Goal: Task Accomplishment & Management: Manage account settings

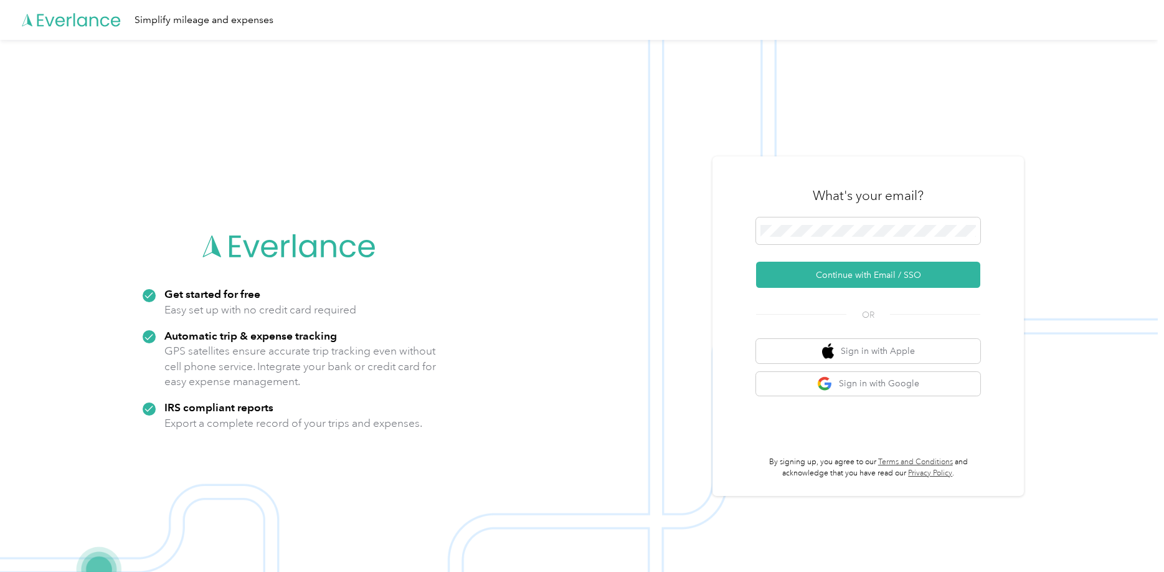
click at [833, 237] on span at bounding box center [868, 230] width 224 height 27
click at [809, 272] on button "Continue with Email / SSO" at bounding box center [868, 275] width 224 height 26
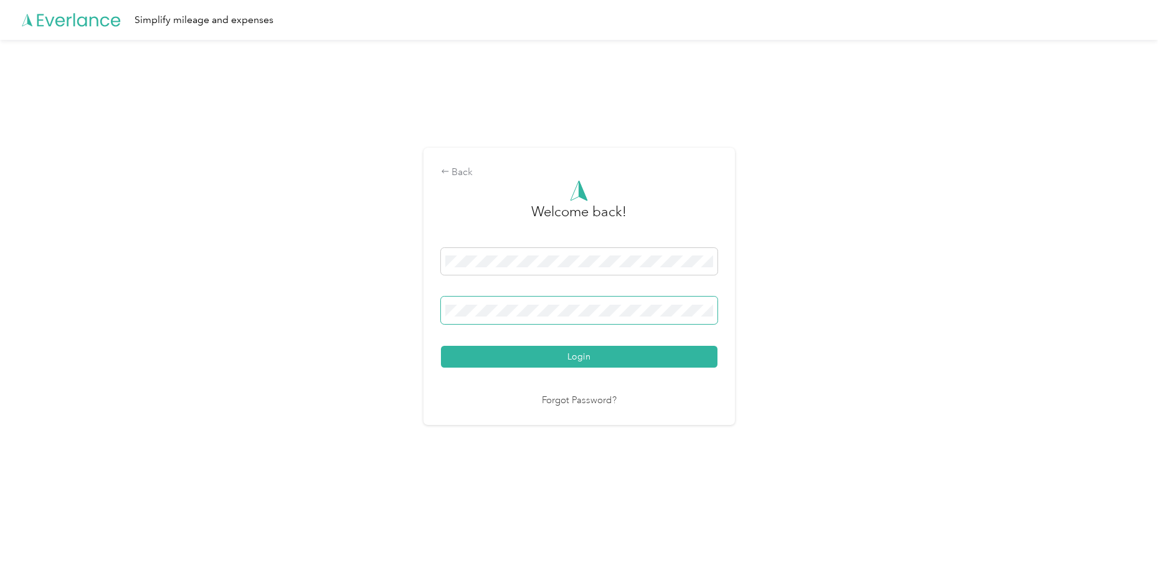
click at [441, 346] on button "Login" at bounding box center [579, 357] width 277 height 22
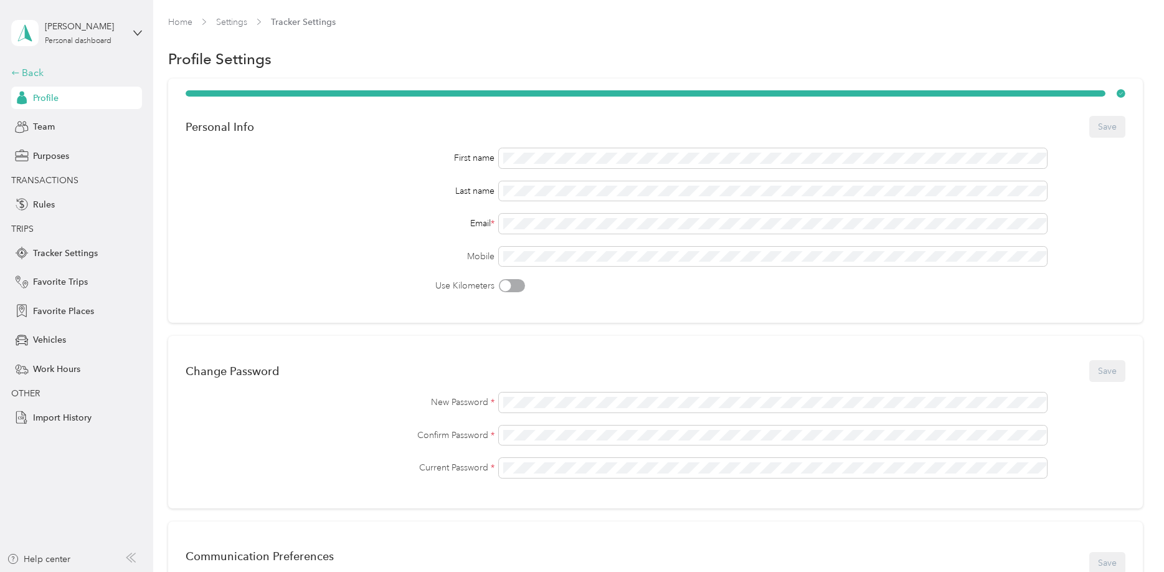
click at [59, 69] on div "Back" at bounding box center [73, 72] width 125 height 15
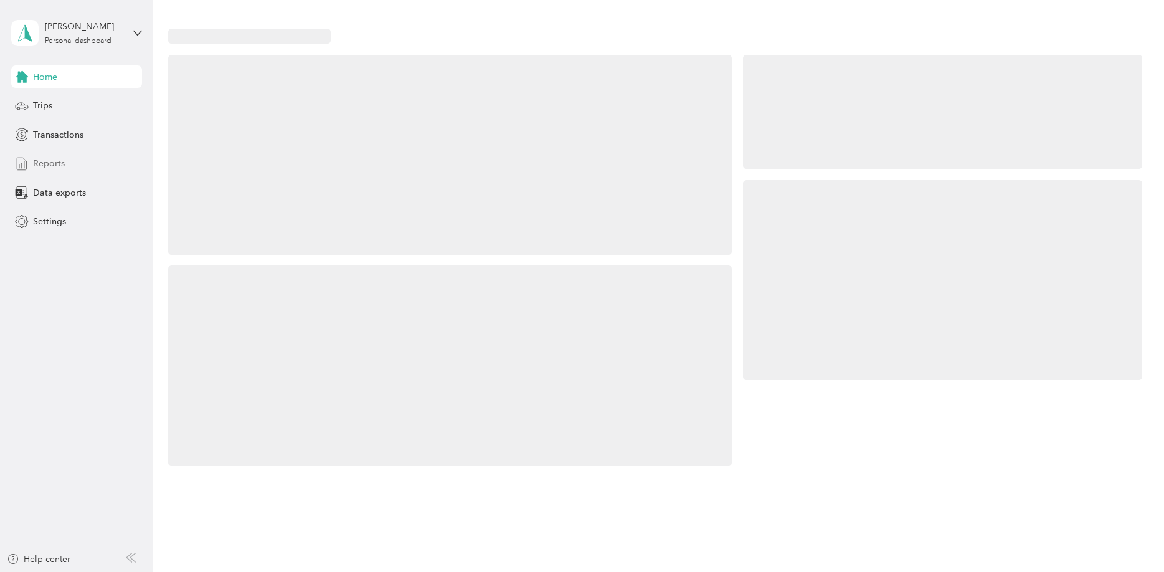
click at [110, 168] on div "Reports" at bounding box center [76, 164] width 131 height 22
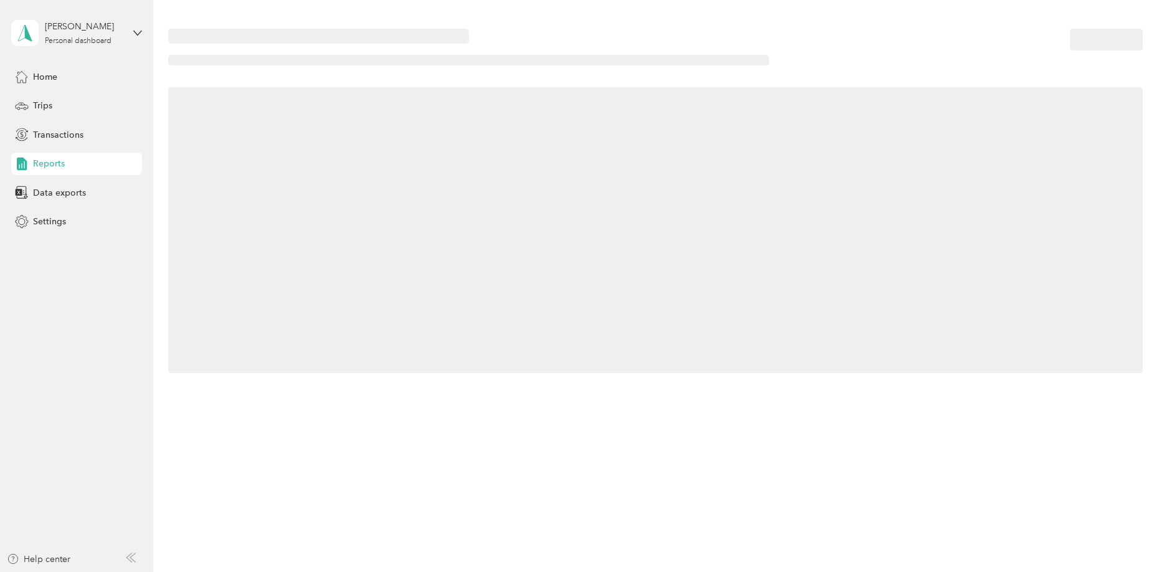
click at [110, 168] on div "Reports" at bounding box center [76, 164] width 131 height 22
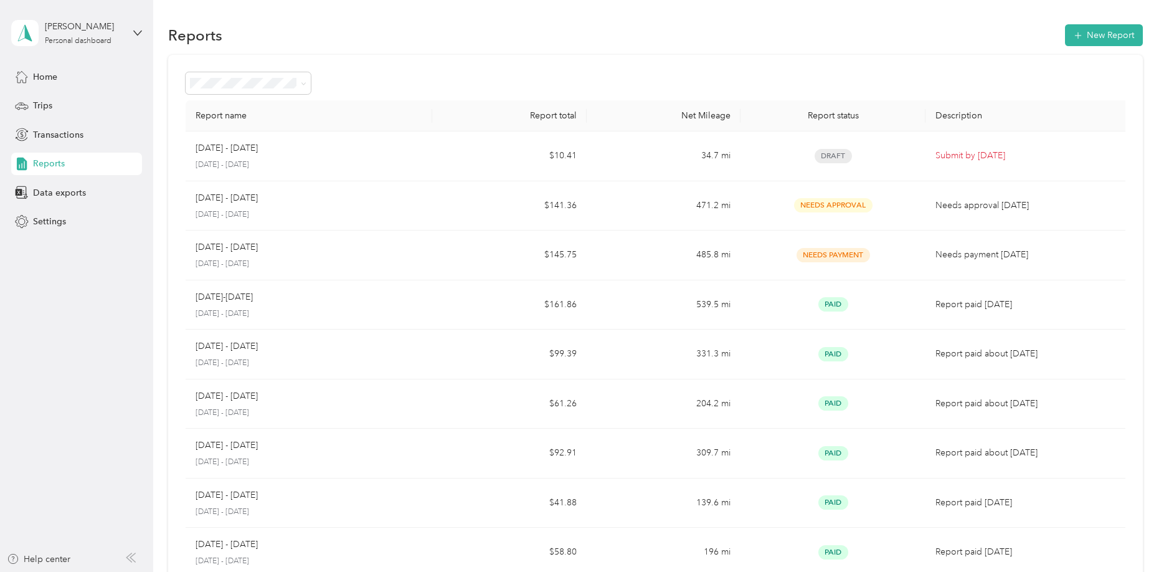
click at [666, 40] on div "Reports New Report" at bounding box center [655, 35] width 974 height 26
drag, startPoint x: 610, startPoint y: 122, endPoint x: 615, endPoint y: 145, distance: 23.7
click at [609, 125] on th "Net Mileage" at bounding box center [664, 115] width 154 height 31
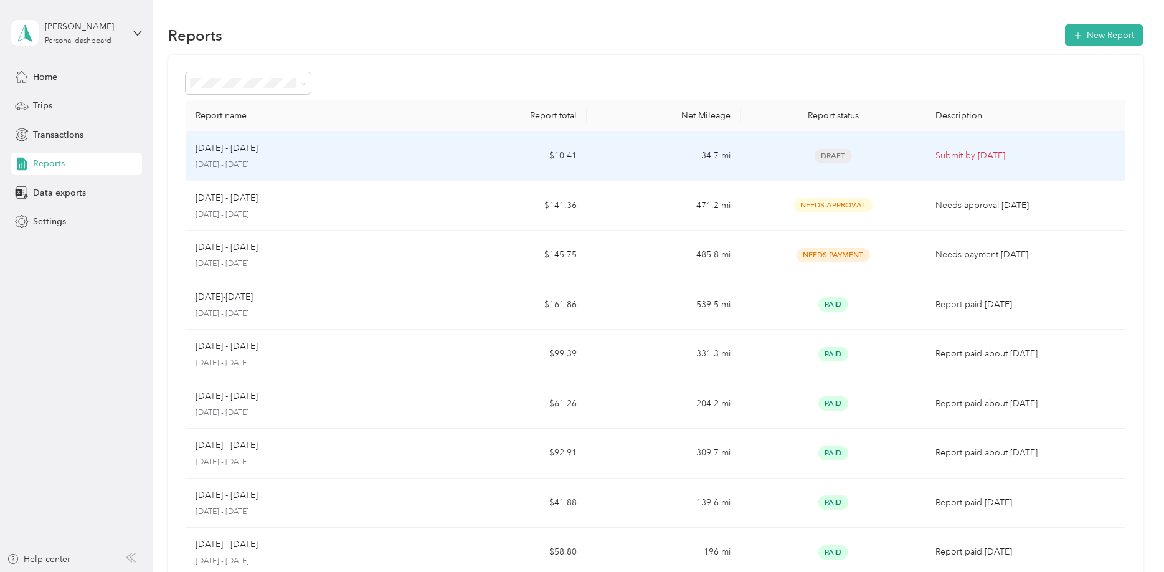
click at [615, 146] on td "34.7 mi" at bounding box center [664, 156] width 154 height 50
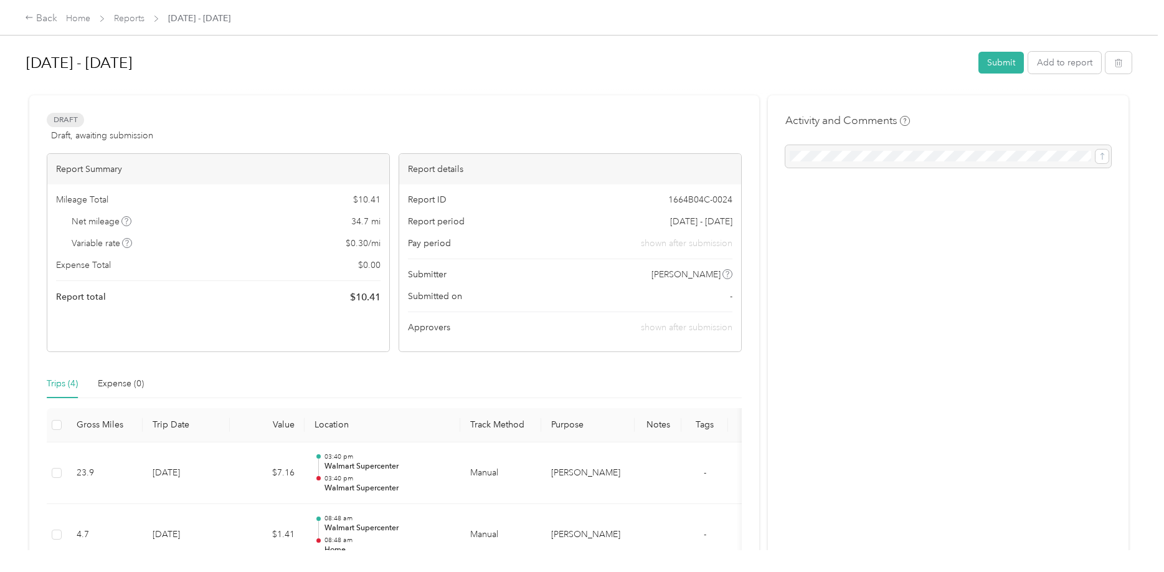
click at [624, 111] on div "Draft Draft, awaiting submission View activity & comments Report Summary Mileag…" at bounding box center [394, 412] width 730 height 635
click at [1058, 65] on button "Add to report" at bounding box center [1064, 63] width 73 height 22
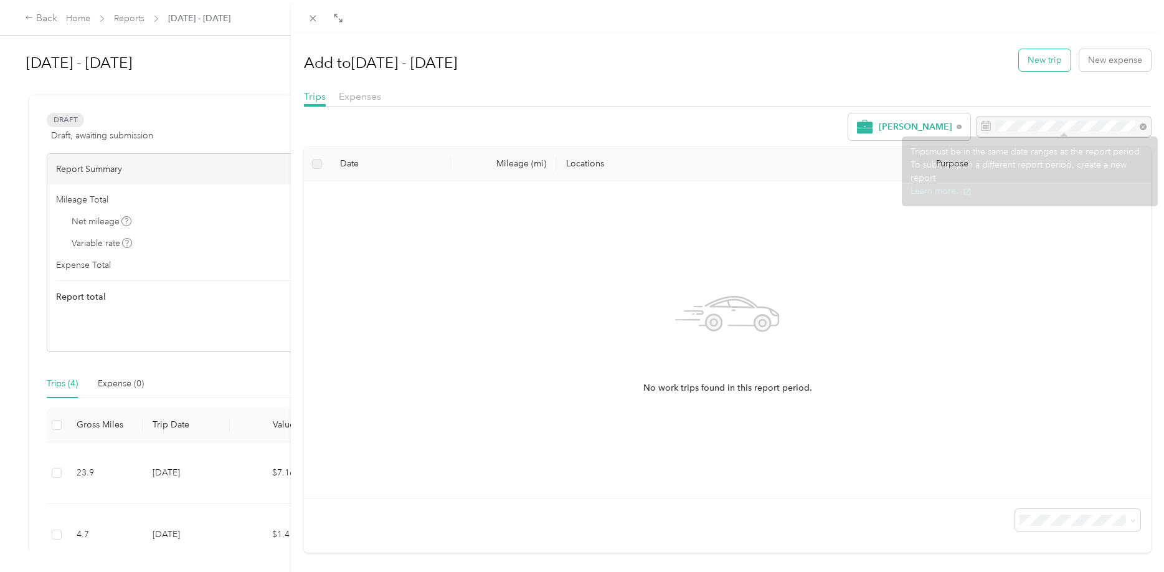
click at [1025, 70] on button "New trip" at bounding box center [1045, 60] width 52 height 22
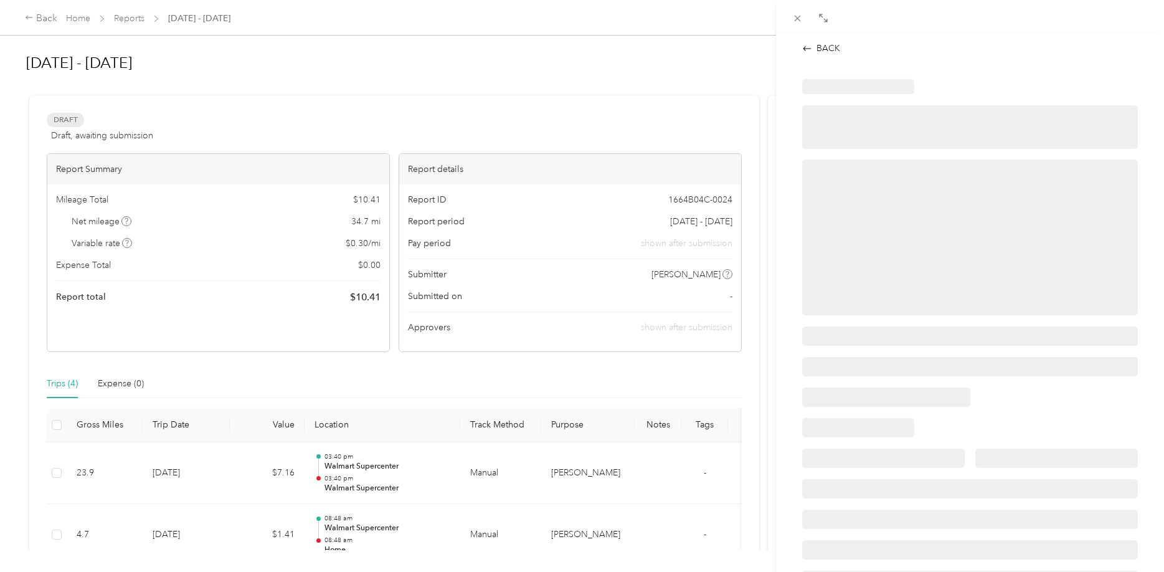
click at [1027, 67] on div at bounding box center [970, 365] width 362 height 599
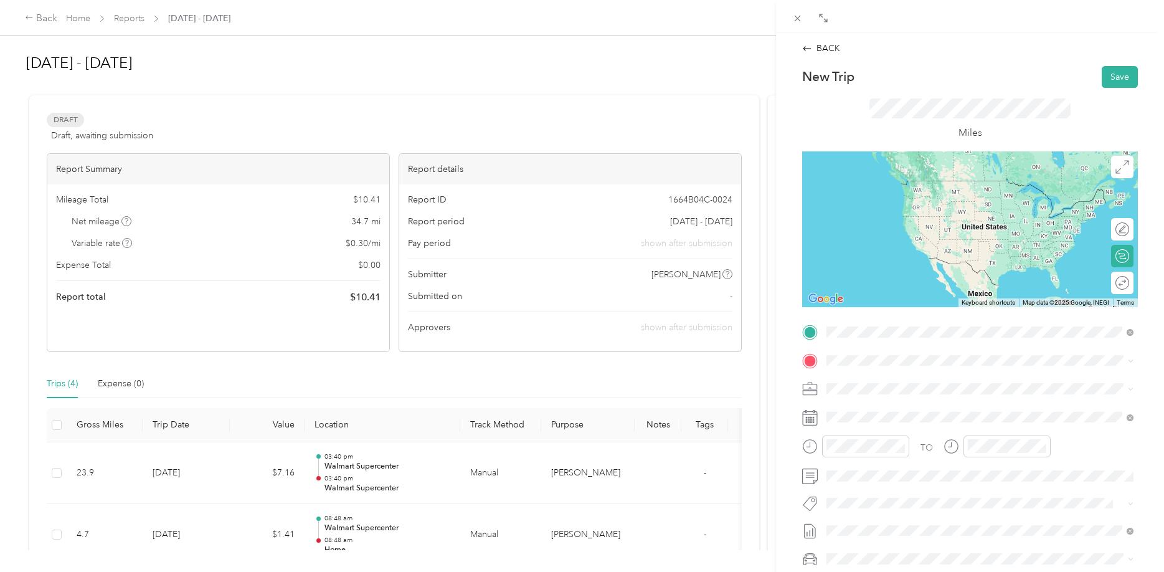
click at [883, 383] on div "Home" at bounding box center [947, 381] width 194 height 11
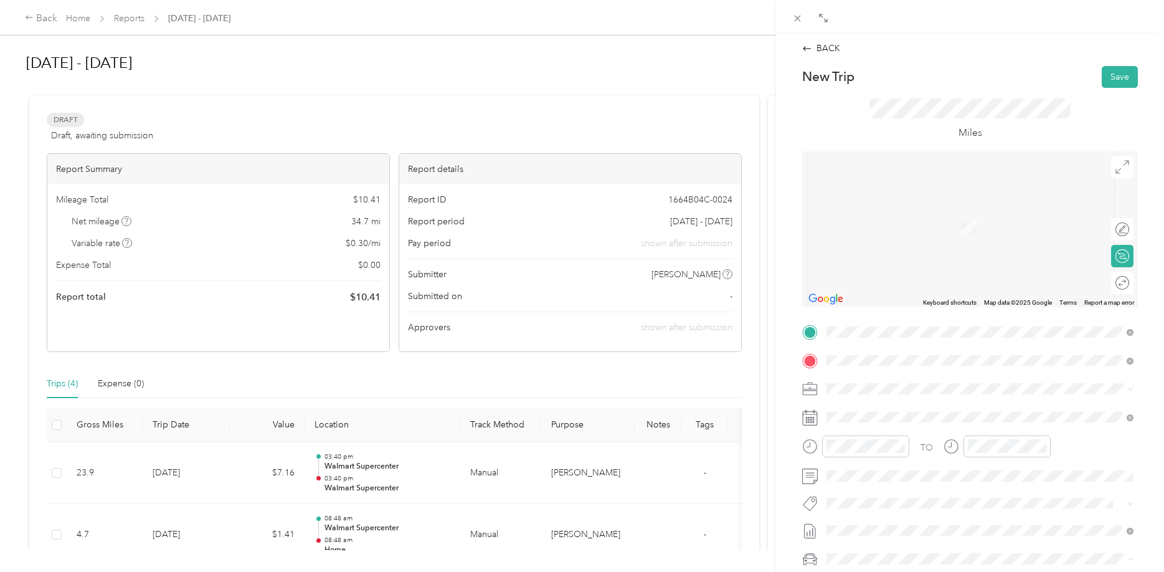
click at [950, 407] on strong "Walmart Supercenter" at bounding box center [936, 411] width 86 height 11
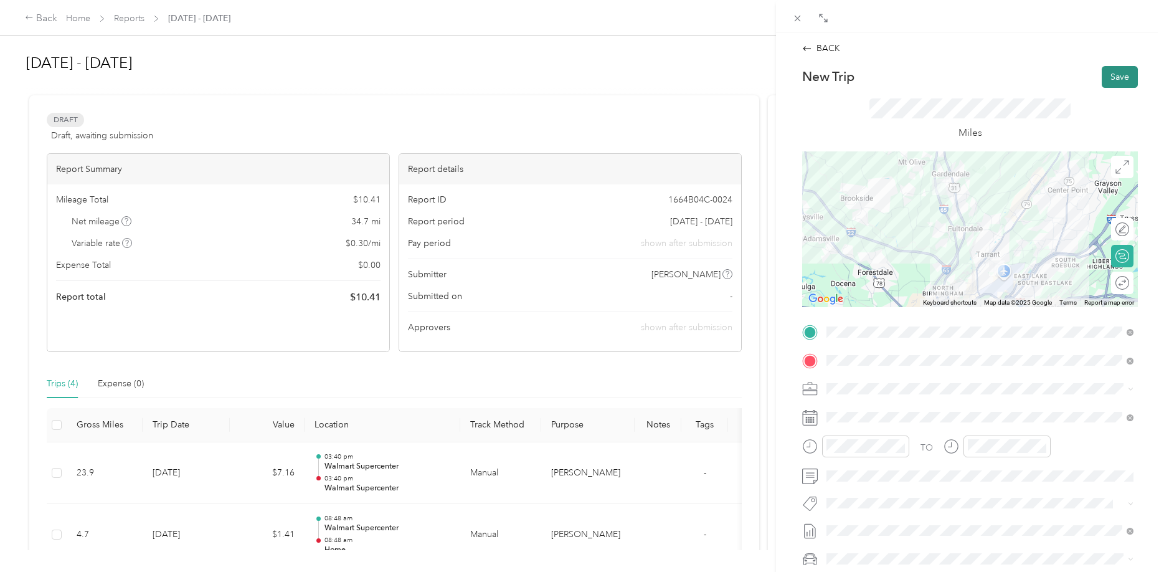
click at [1110, 82] on button "Save" at bounding box center [1120, 77] width 36 height 22
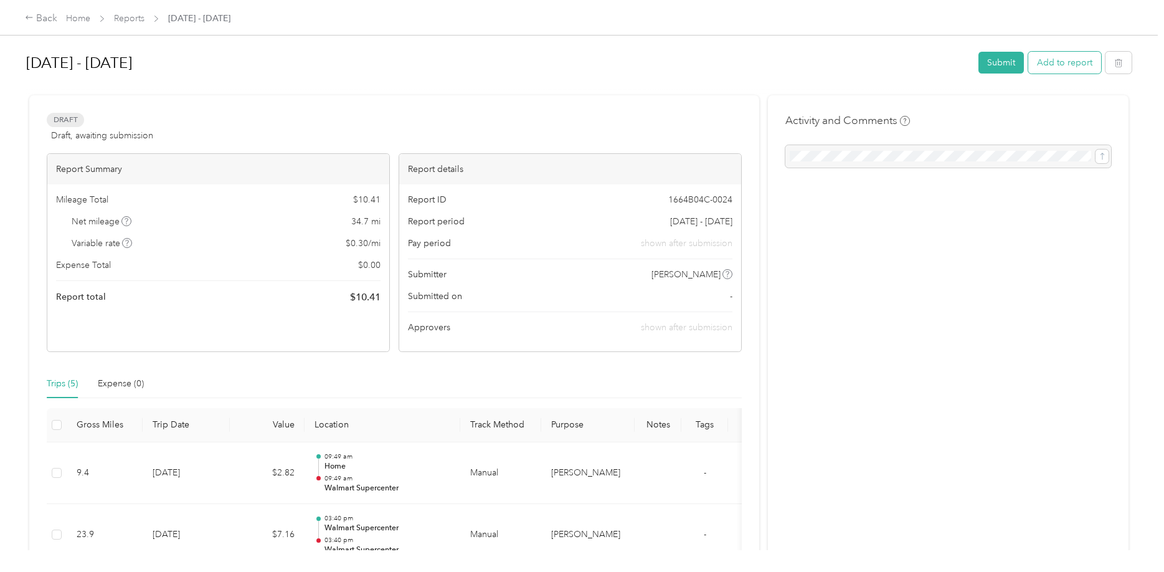
click at [1059, 58] on button "Add to report" at bounding box center [1064, 63] width 73 height 22
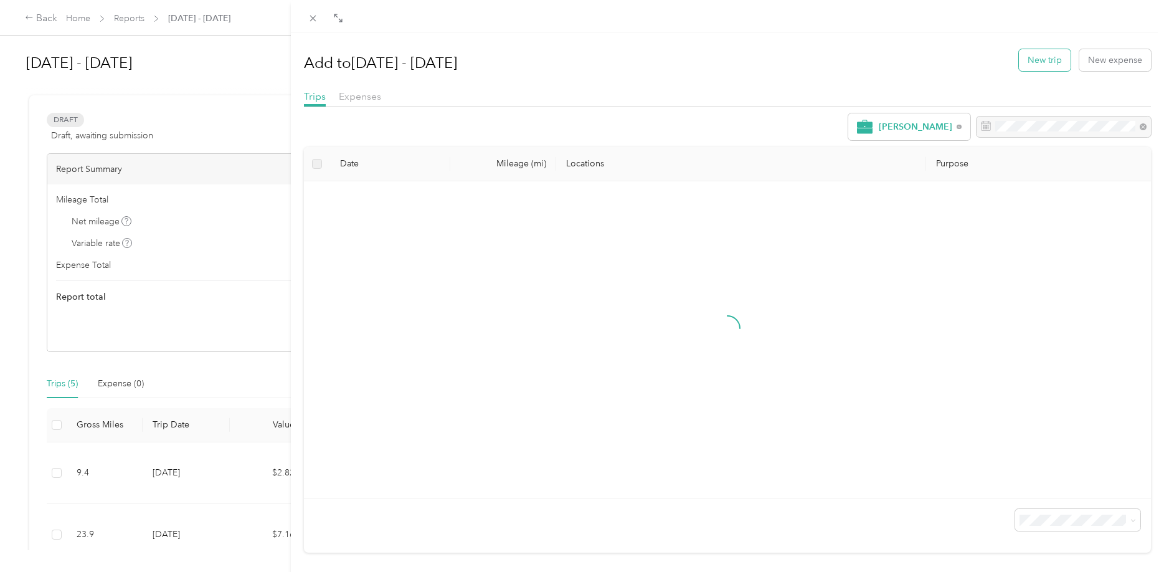
click at [1035, 61] on button "New trip" at bounding box center [1045, 60] width 52 height 22
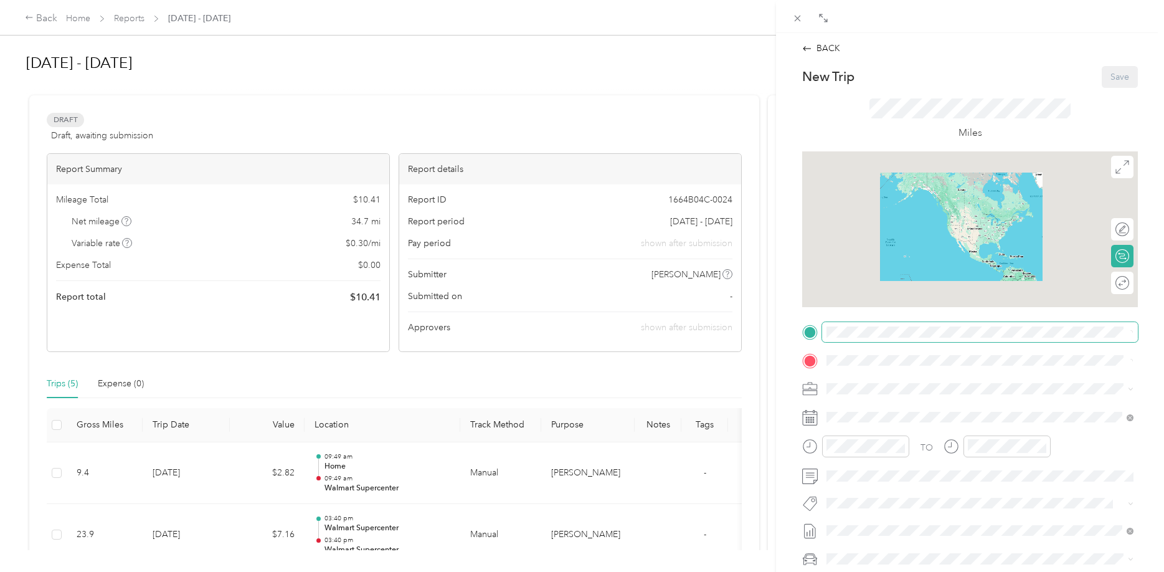
click at [886, 330] on div "New Trip Save This trip cannot be edited because it is either under review, app…" at bounding box center [970, 344] width 336 height 557
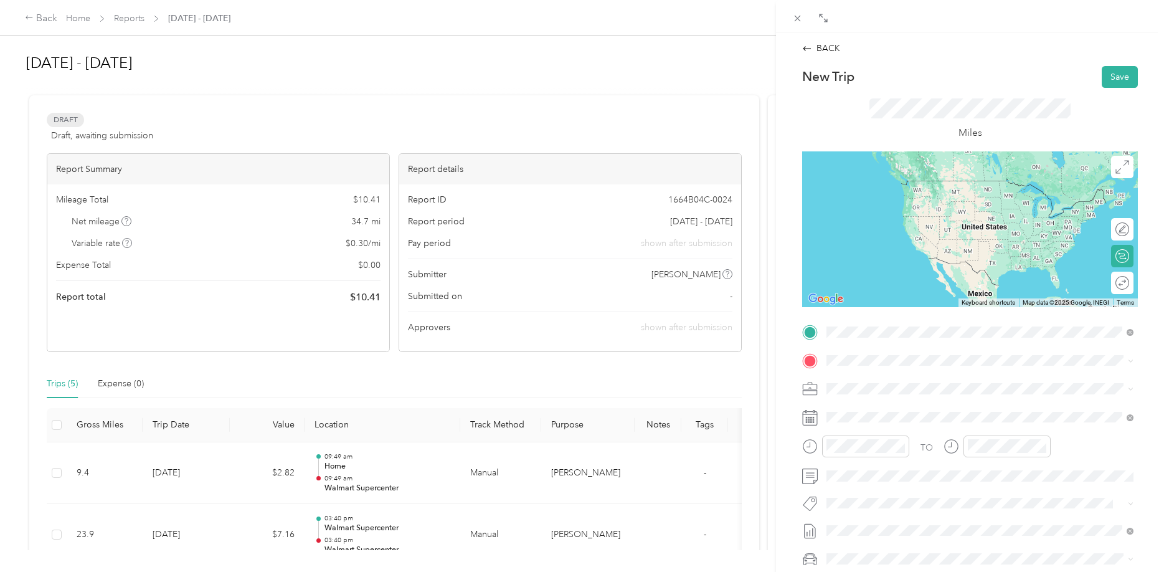
click at [874, 380] on span "TEAM" at bounding box center [869, 383] width 21 height 11
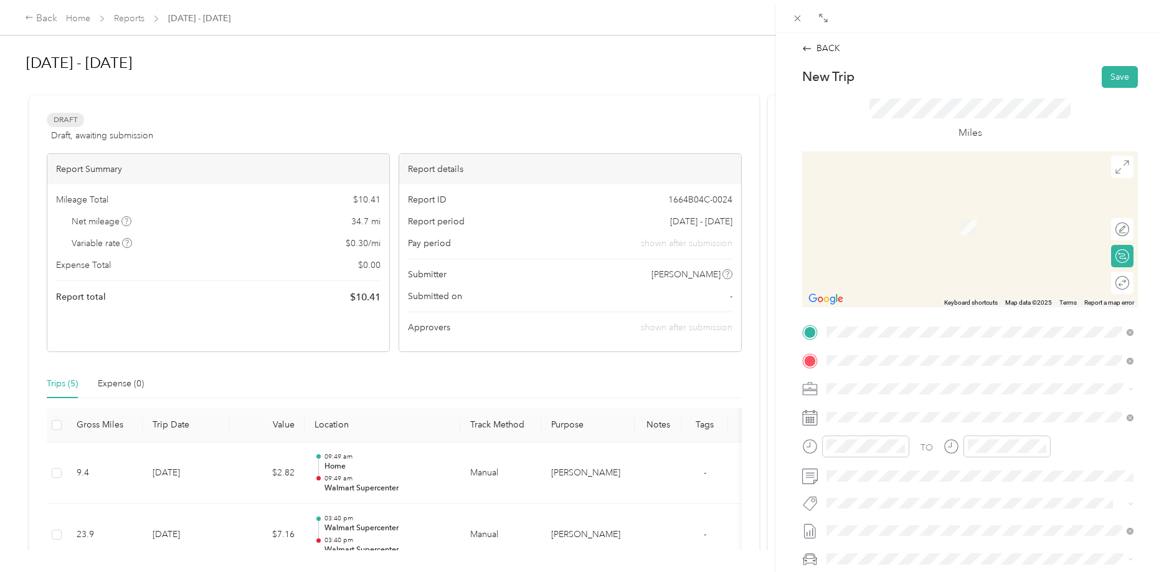
click at [929, 430] on span "[STREET_ADDRESS]" at bounding box center [889, 428] width 79 height 11
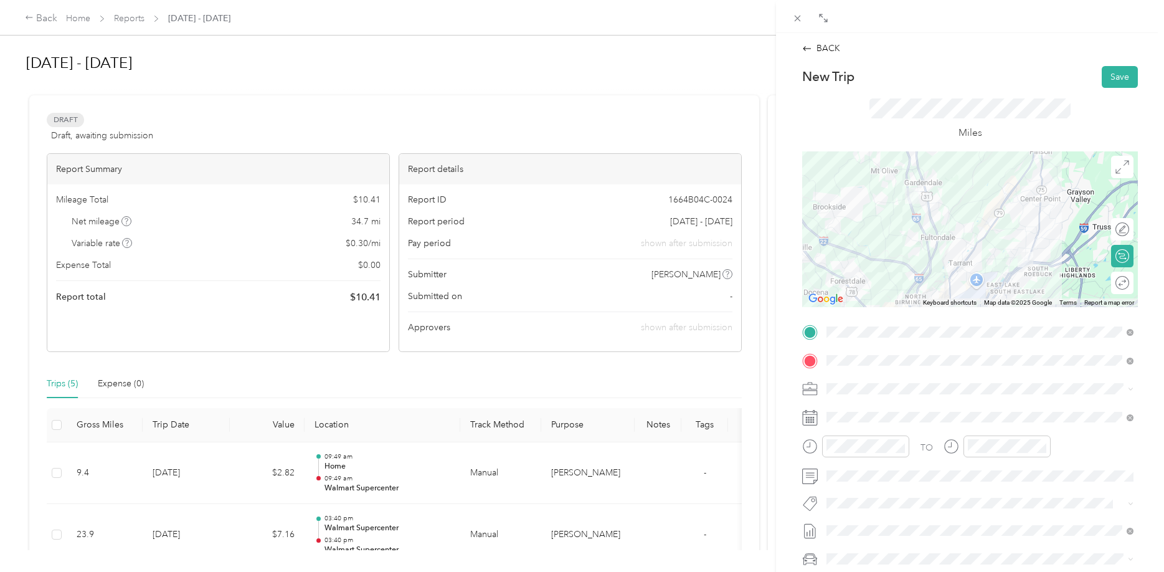
click at [927, 265] on div at bounding box center [970, 229] width 336 height 156
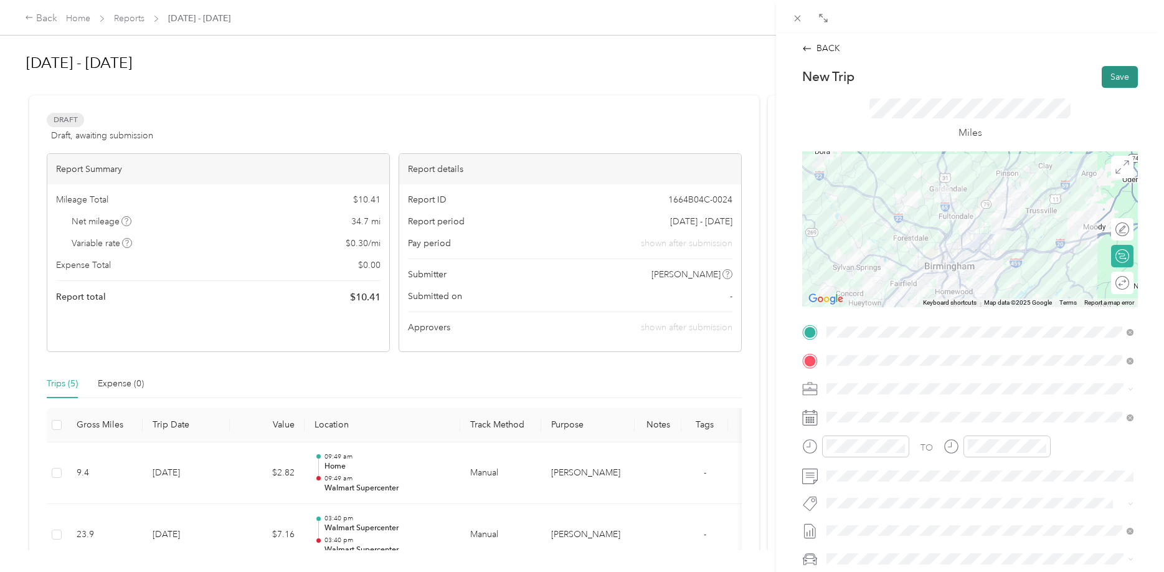
click at [1118, 78] on button "Save" at bounding box center [1120, 77] width 36 height 22
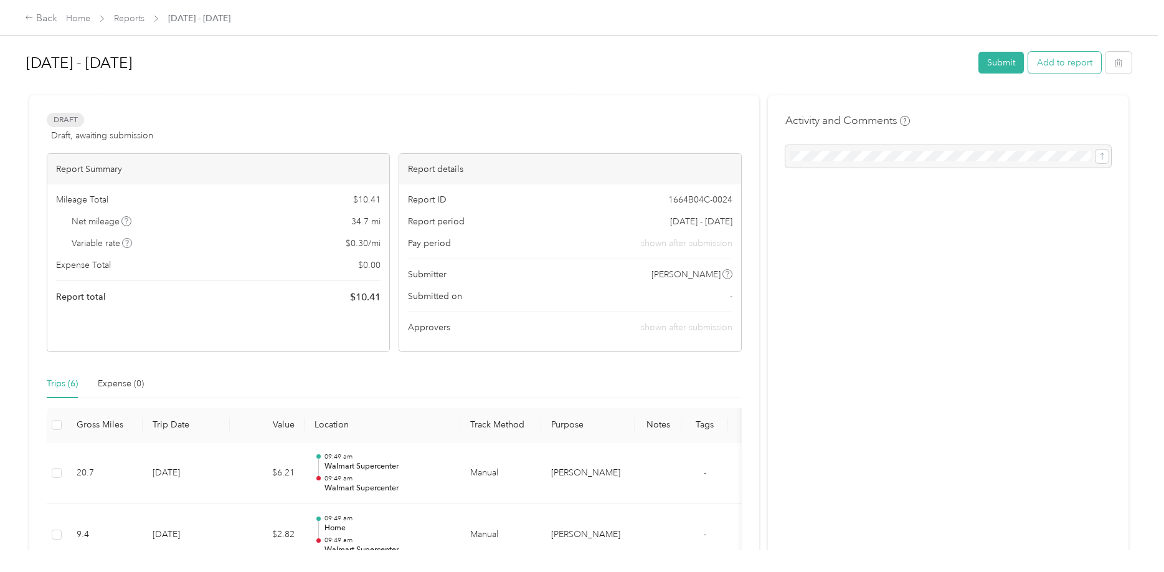
click at [1068, 55] on button "Add to report" at bounding box center [1064, 63] width 73 height 22
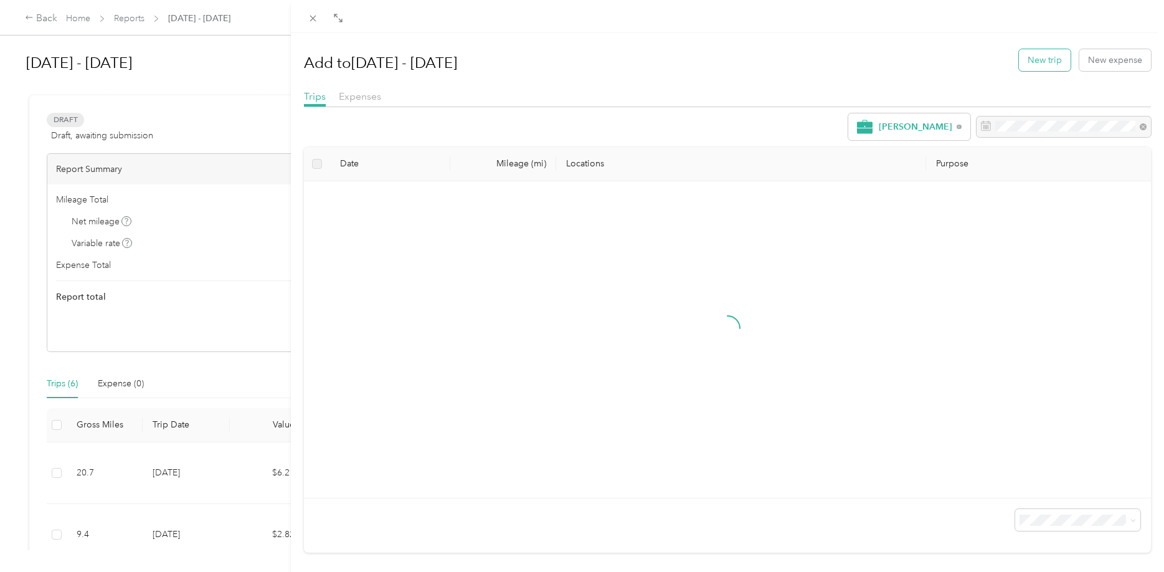
click at [1059, 55] on button "New trip" at bounding box center [1045, 60] width 52 height 22
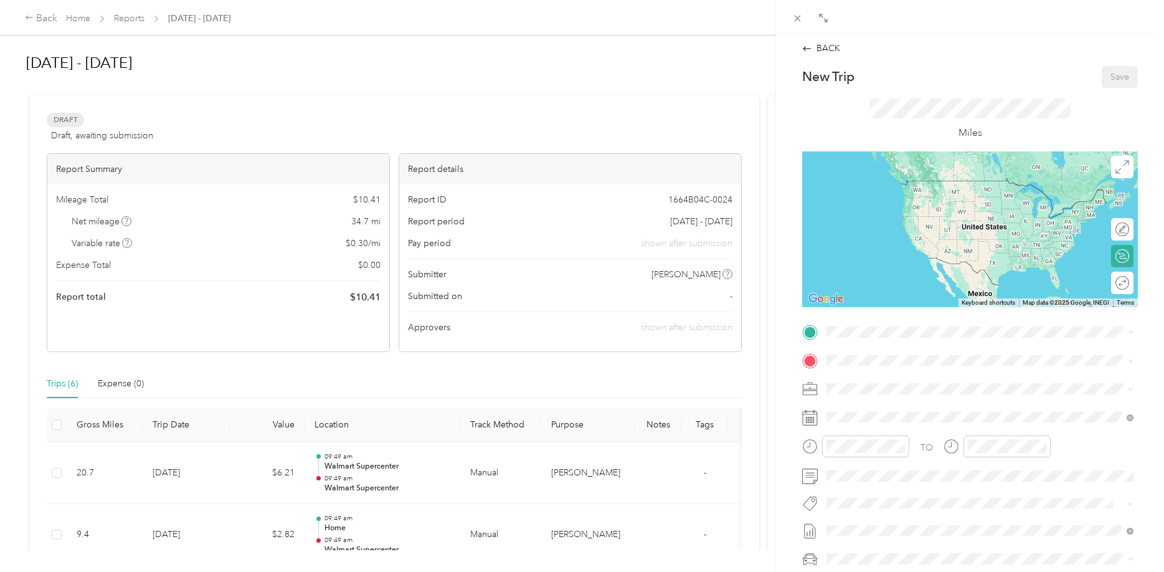
click at [845, 343] on div "TO Add photo" at bounding box center [970, 472] width 336 height 301
click at [855, 338] on span at bounding box center [980, 332] width 316 height 20
click at [919, 396] on span "[STREET_ADDRESS]" at bounding box center [889, 399] width 79 height 11
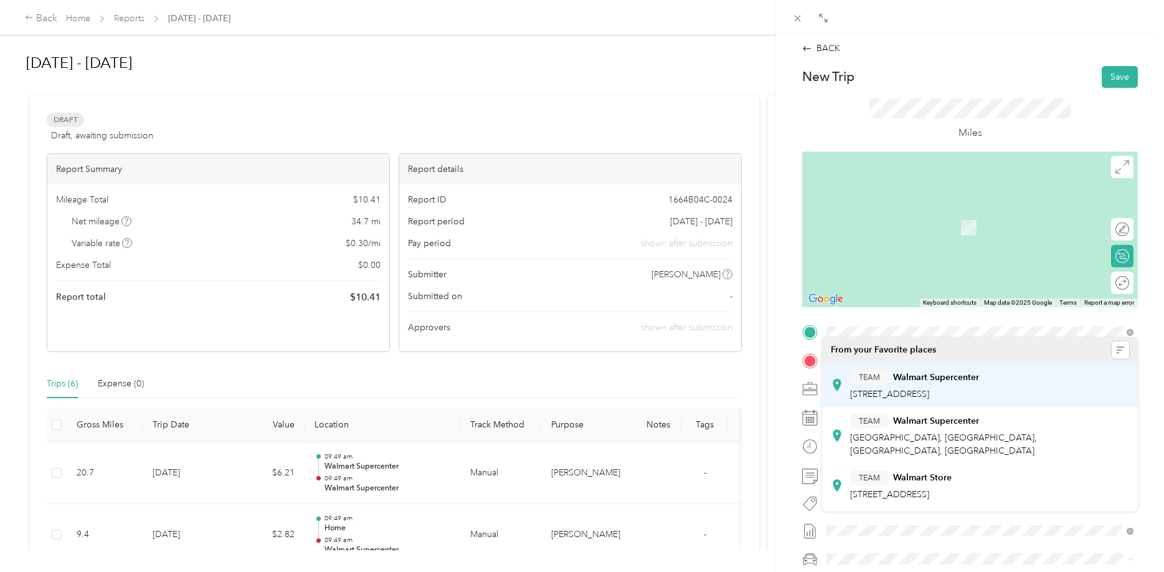
click at [881, 366] on span at bounding box center [980, 361] width 316 height 20
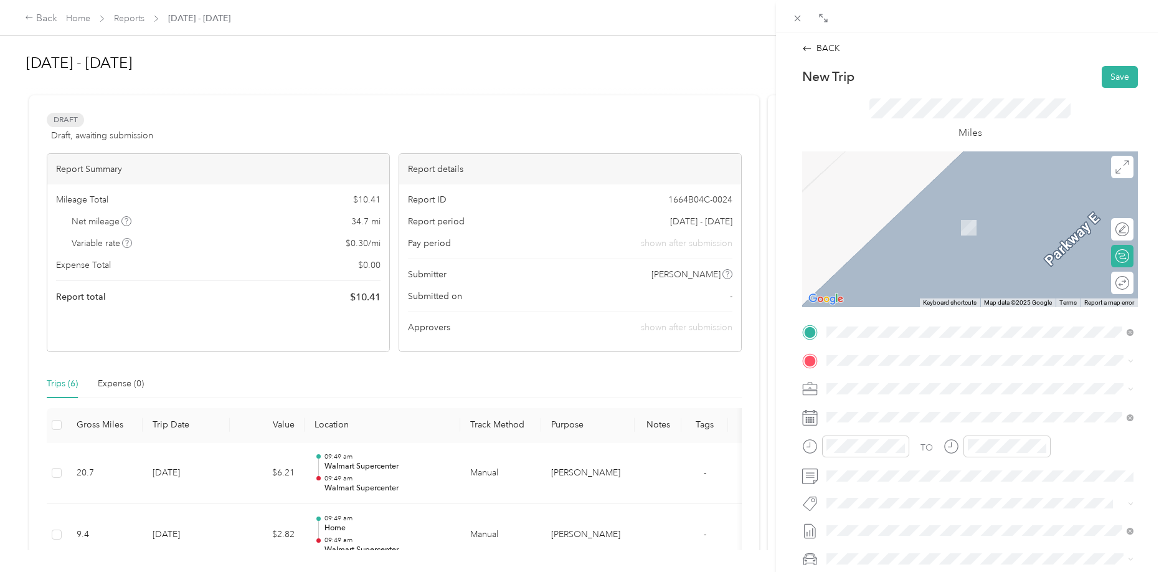
click at [902, 409] on div "Home" at bounding box center [947, 405] width 194 height 11
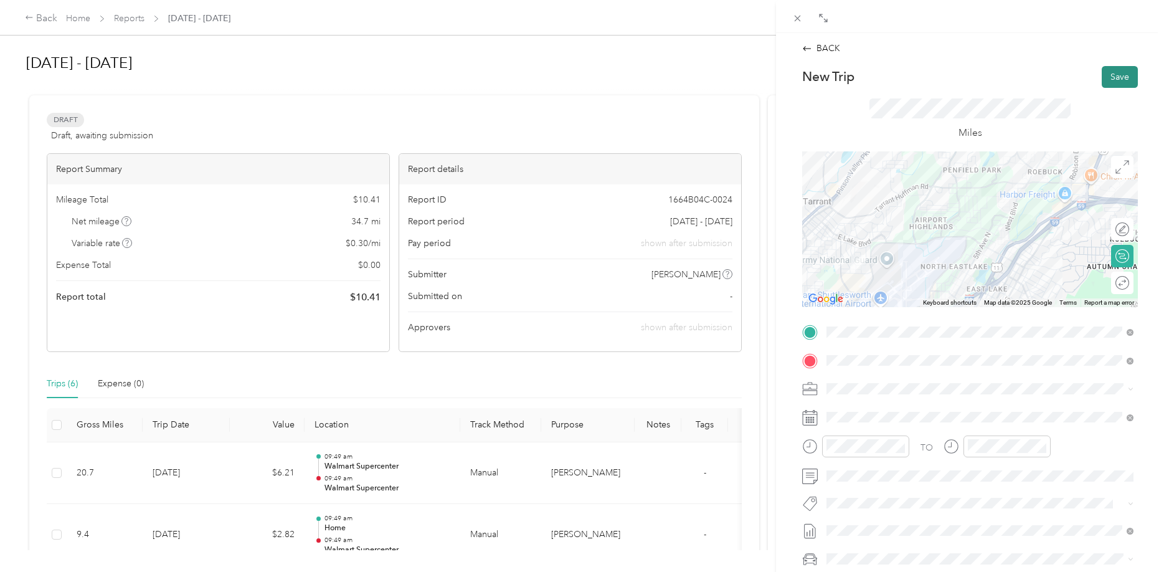
click at [1120, 80] on button "Save" at bounding box center [1120, 77] width 36 height 22
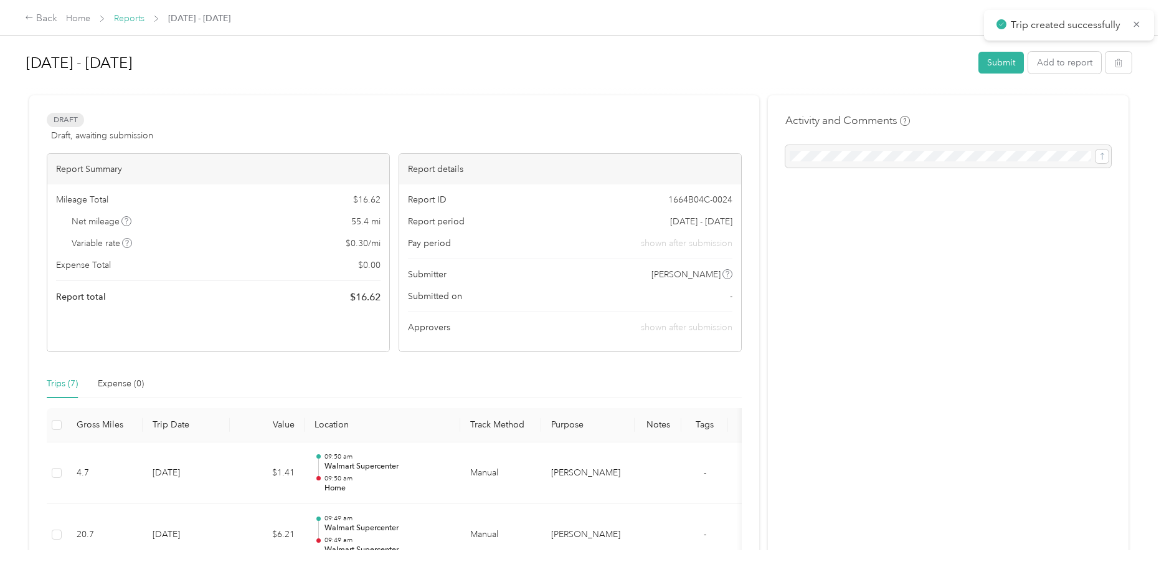
click at [136, 22] on link "Reports" at bounding box center [129, 18] width 31 height 11
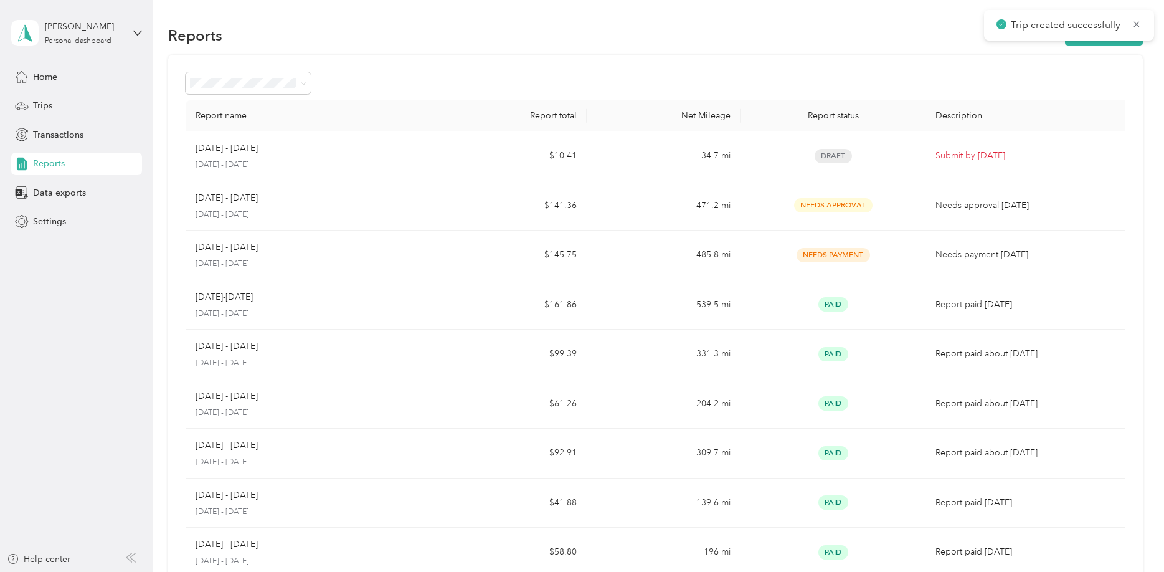
click at [138, 20] on div "[PERSON_NAME] Personal dashboard" at bounding box center [76, 33] width 131 height 44
click at [438, 27] on div "Reports New Report" at bounding box center [655, 35] width 974 height 26
